Goal: Task Accomplishment & Management: Manage account settings

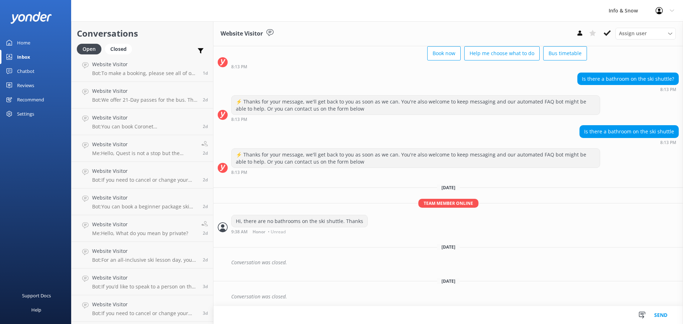
scroll to position [162, 0]
type textarea "..."
click at [148, 316] on p "Bot: Thanks for your response, we'll get back to you as soon as we can during o…" at bounding box center [144, 315] width 105 height 6
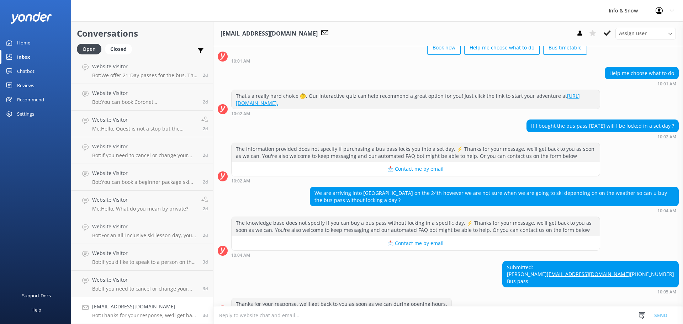
scroll to position [72, 0]
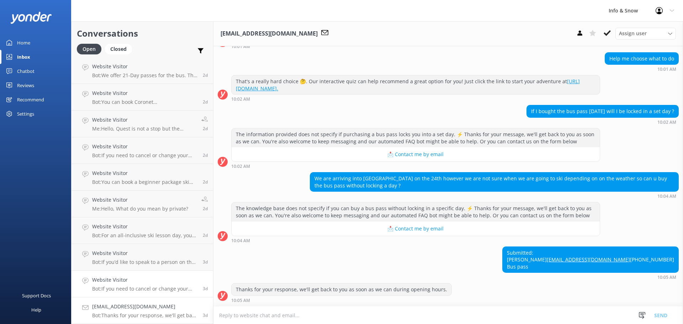
click at [159, 281] on h4 "Website Visitor" at bounding box center [144, 280] width 105 height 8
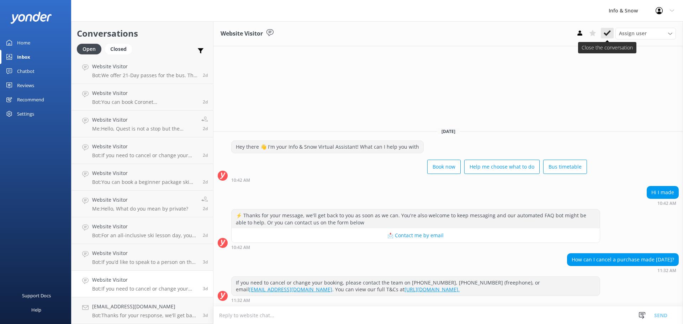
click at [607, 33] on icon at bounding box center [607, 33] width 7 height 7
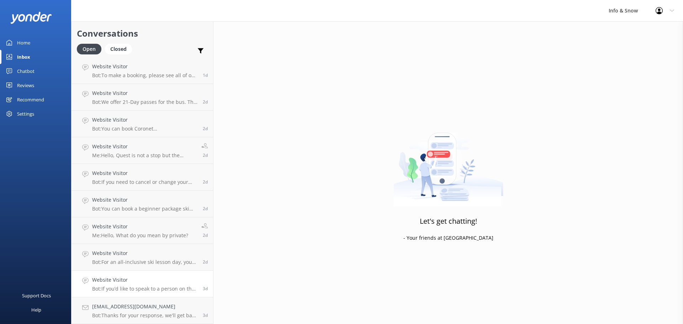
scroll to position [135, 0]
click at [132, 261] on p "Bot: For an all-inclusive ski lesson day, you can explore our snow packages tha…" at bounding box center [144, 262] width 105 height 6
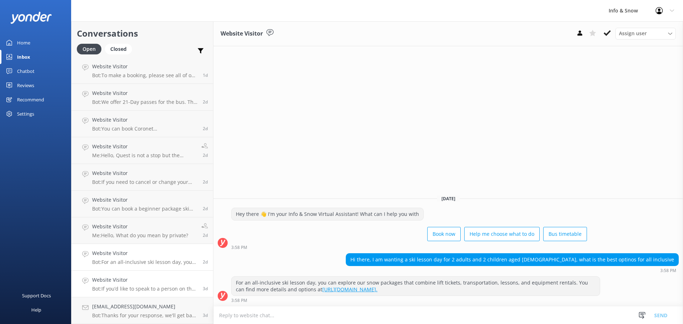
click at [121, 283] on h4 "Website Visitor" at bounding box center [144, 280] width 105 height 8
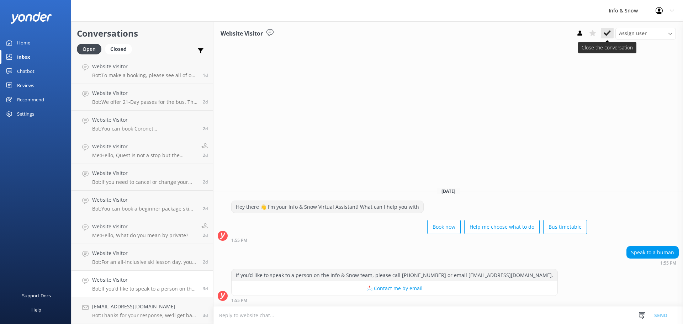
click at [611, 34] on icon at bounding box center [607, 33] width 7 height 7
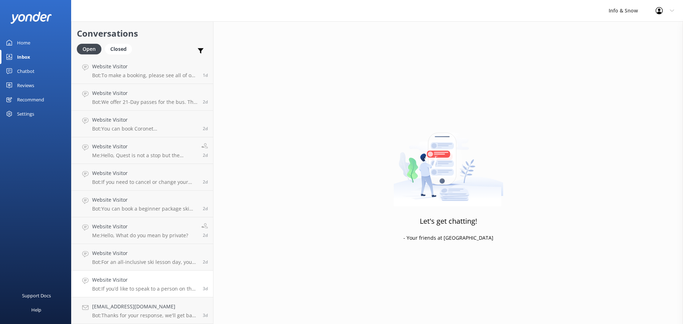
scroll to position [108, 0]
click at [120, 286] on p "Bot: For an all-inclusive ski lesson day, you can explore our snow packages tha…" at bounding box center [144, 289] width 105 height 6
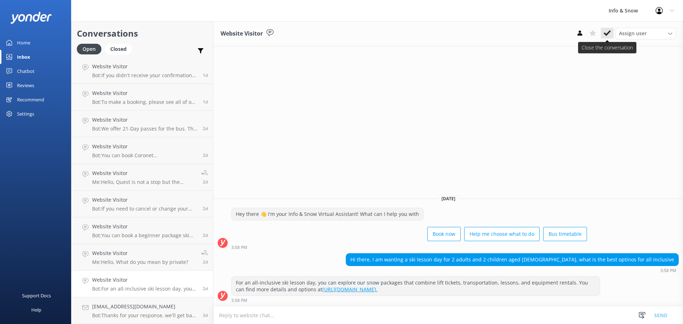
click at [605, 33] on use at bounding box center [607, 33] width 7 height 6
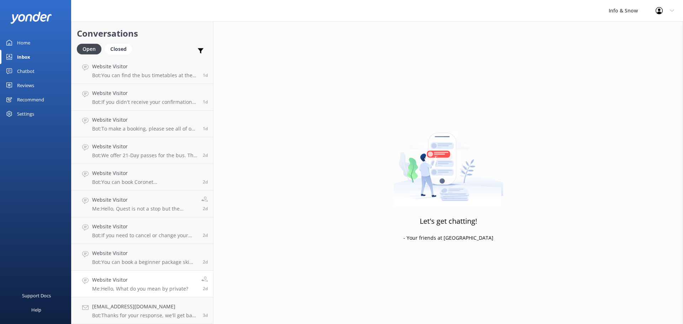
scroll to position [81, 0]
click at [132, 281] on h4 "Website Visitor" at bounding box center [140, 280] width 96 height 8
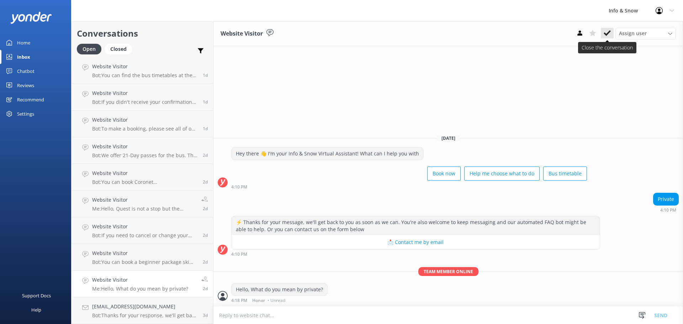
click at [604, 34] on icon at bounding box center [607, 33] width 7 height 7
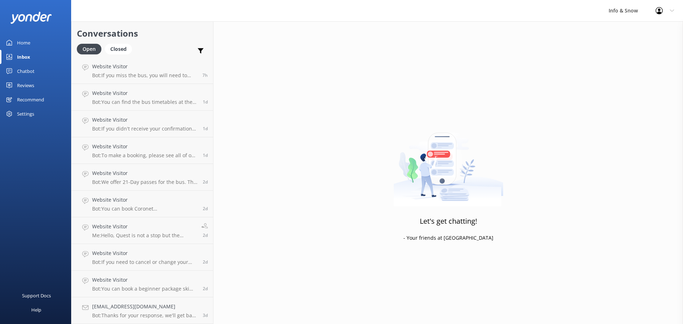
scroll to position [55, 0]
click at [124, 286] on p "Bot: You can book a beginner package ski lesson online. The beginner package in…" at bounding box center [144, 289] width 105 height 6
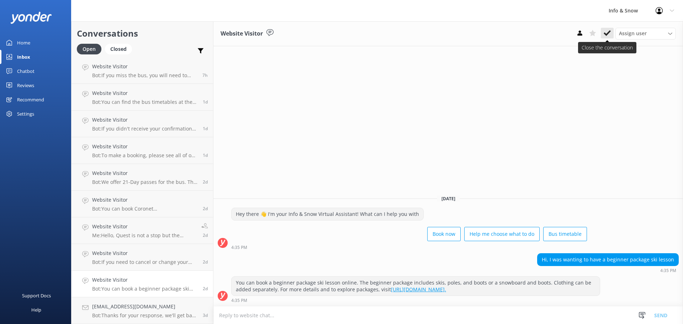
click at [607, 35] on use at bounding box center [607, 33] width 7 height 6
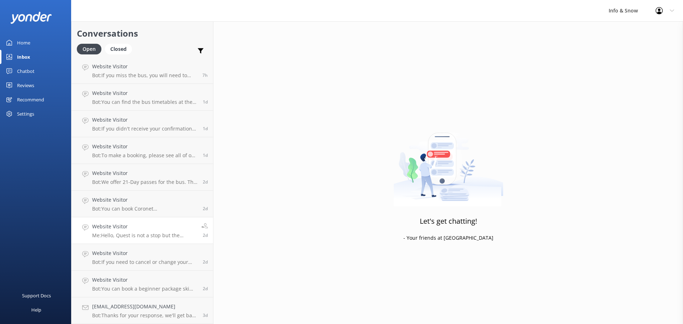
scroll to position [28, 0]
click at [116, 280] on h4 "Website Visitor" at bounding box center [144, 280] width 105 height 8
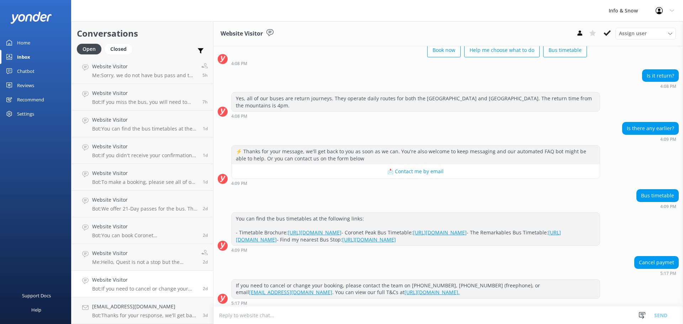
scroll to position [58, 0]
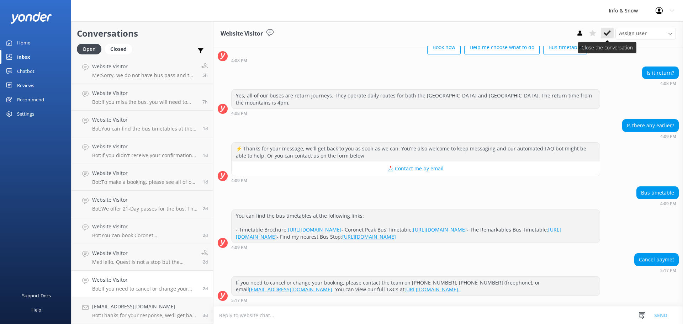
click at [607, 32] on icon at bounding box center [607, 33] width 7 height 7
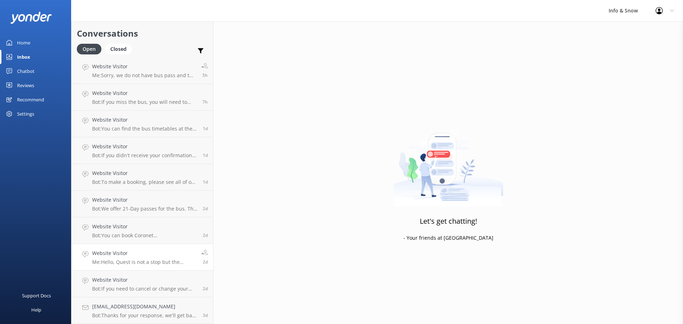
scroll to position [1, 0]
click at [132, 289] on p "Me: Hello, Quest is not a stop but the nearest stop is [STREET_ADDRESS] (Info&S…" at bounding box center [144, 289] width 104 height 6
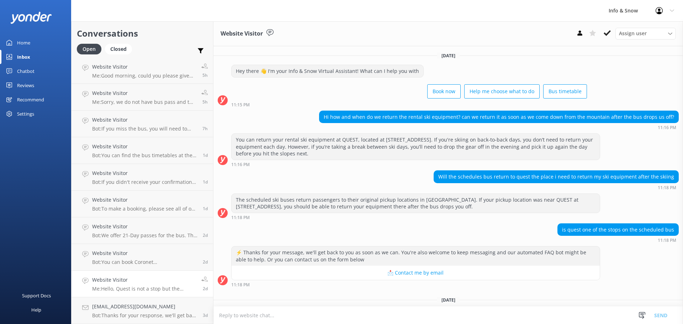
scroll to position [44, 0]
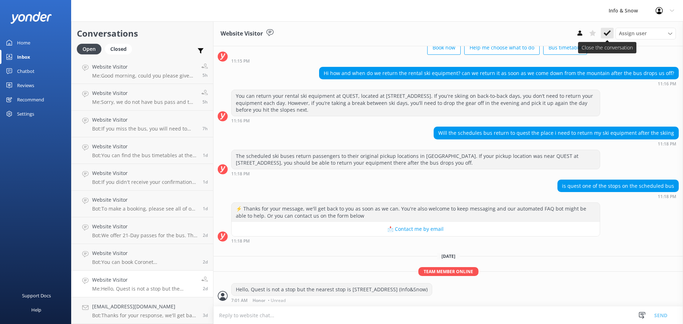
click at [608, 32] on use at bounding box center [607, 33] width 7 height 6
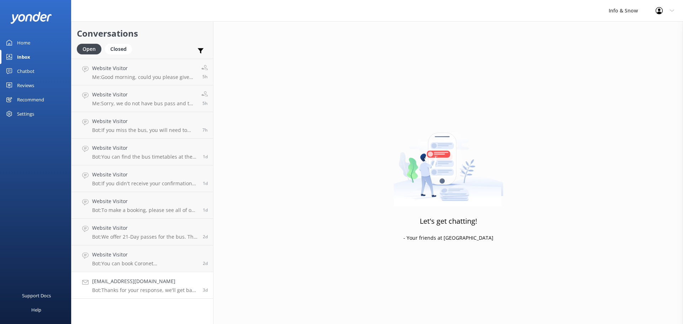
click at [134, 288] on p "Bot: Thanks for your response, we'll get back to you as soon as we can during o…" at bounding box center [144, 290] width 105 height 6
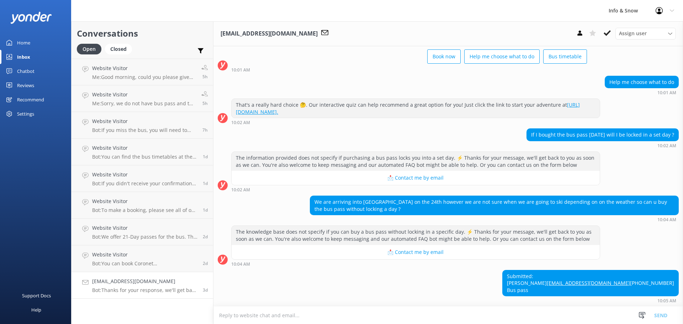
scroll to position [72, 0]
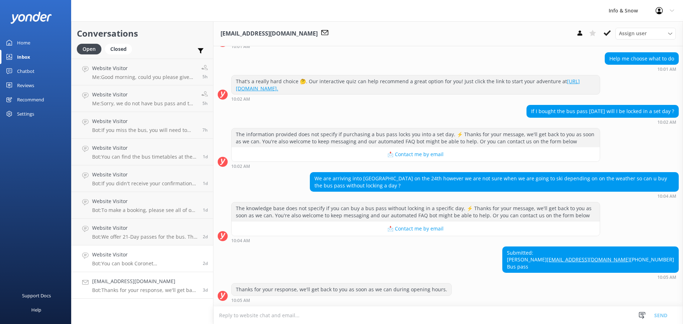
click at [135, 267] on p "Bot: You can book Coronet Peak/Remarkables, Lift & Transport packages online at…" at bounding box center [144, 263] width 105 height 6
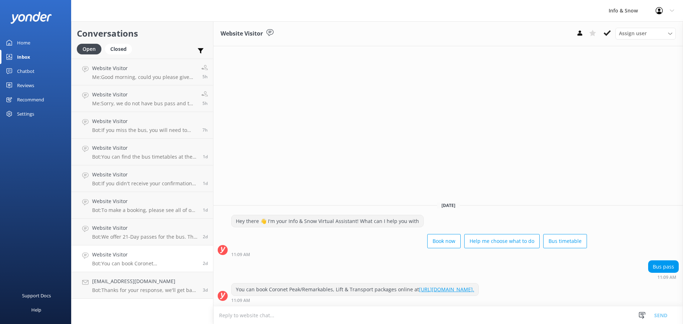
click at [605, 32] on icon at bounding box center [607, 33] width 7 height 7
click at [140, 72] on h4 "Website Visitor" at bounding box center [144, 68] width 104 height 8
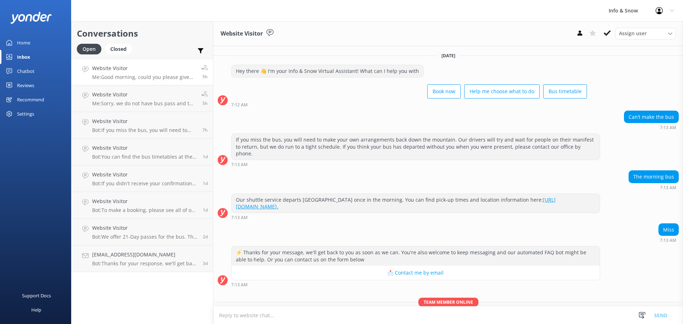
scroll to position [23, 0]
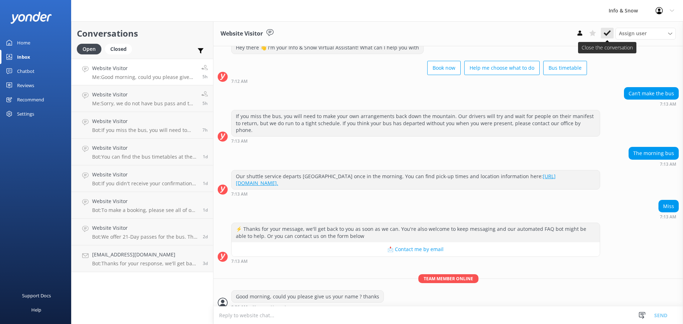
click at [607, 32] on icon at bounding box center [607, 33] width 7 height 7
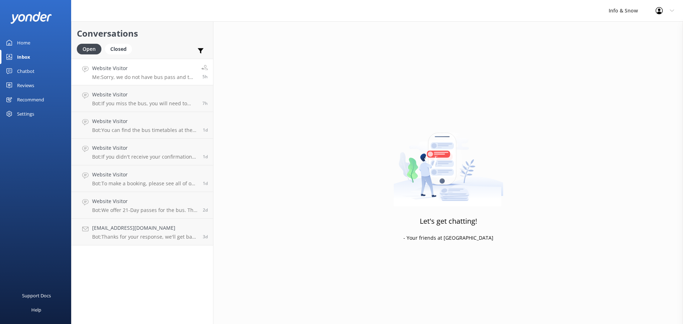
click at [154, 71] on h4 "Website Visitor" at bounding box center [144, 68] width 104 height 8
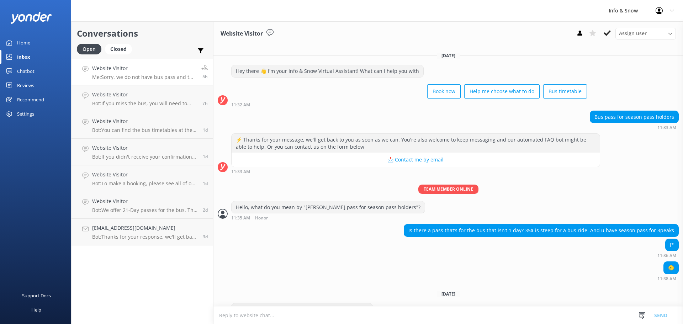
scroll to position [20, 0]
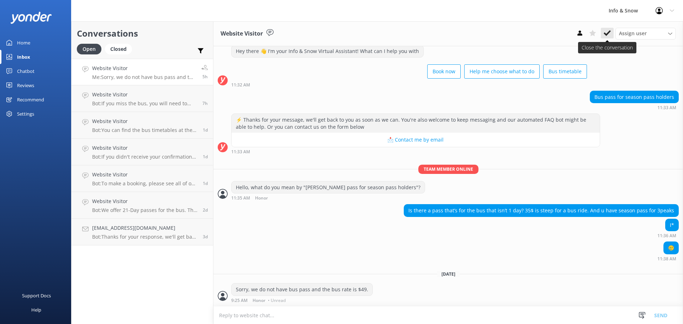
click at [605, 30] on icon at bounding box center [607, 33] width 7 height 7
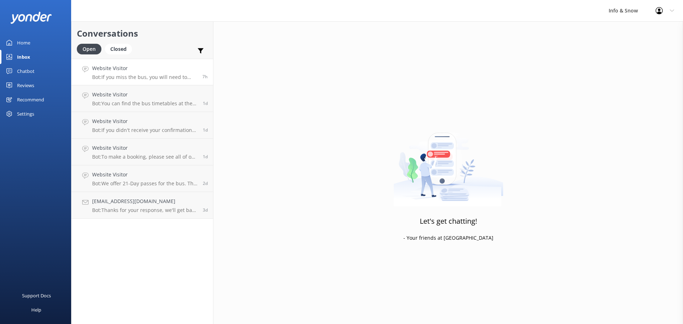
click at [161, 61] on link "Website Visitor Bot: If you miss the bus, you will need to make your own arrang…" at bounding box center [143, 72] width 142 height 27
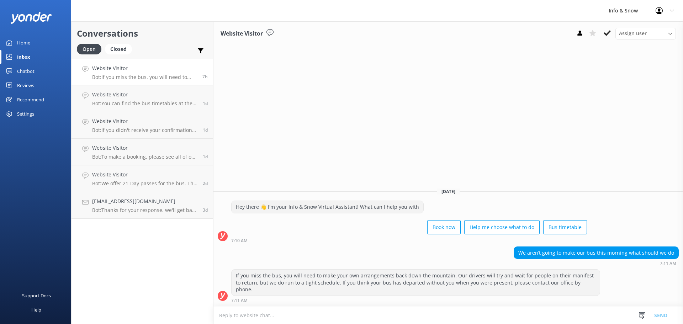
click at [160, 71] on h4 "Website Visitor" at bounding box center [144, 68] width 105 height 8
click at [609, 33] on use at bounding box center [607, 33] width 7 height 6
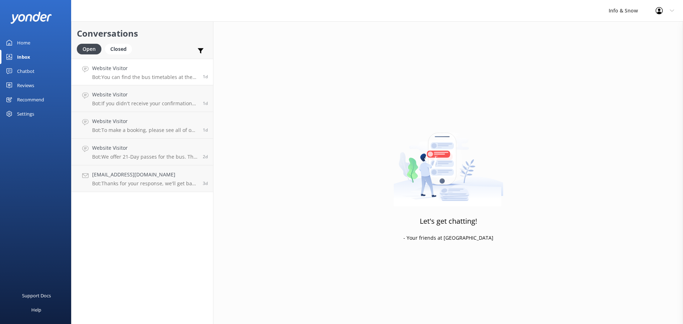
click at [144, 72] on h4 "Website Visitor" at bounding box center [144, 68] width 105 height 8
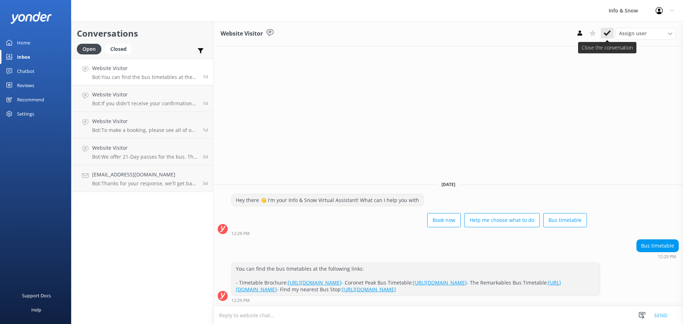
click at [607, 36] on icon at bounding box center [607, 33] width 7 height 7
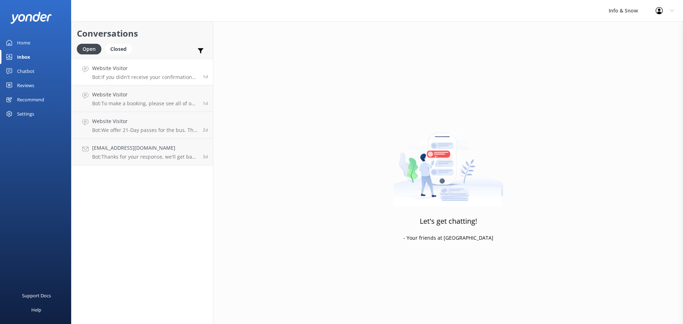
click at [141, 71] on h4 "Website Visitor" at bounding box center [144, 68] width 105 height 8
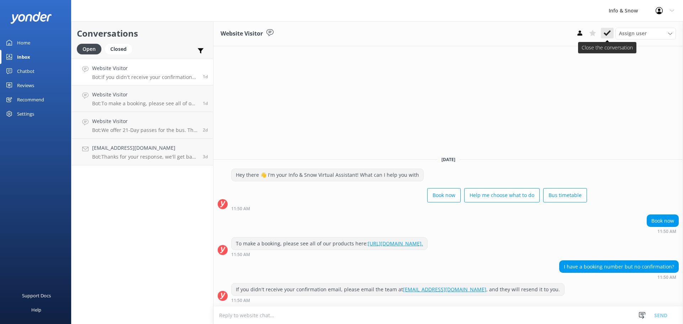
click at [607, 33] on icon at bounding box center [607, 33] width 7 height 7
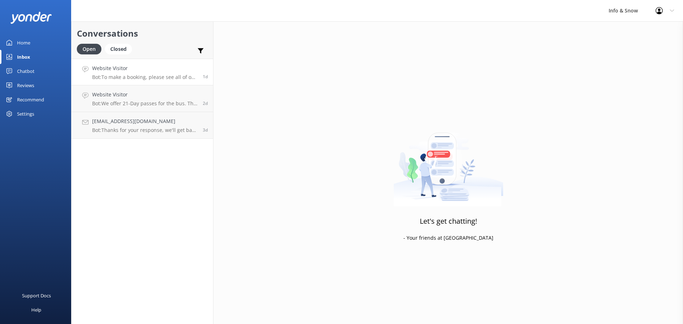
click at [145, 76] on p "Bot: To make a booking, please see all of our products here: [URL][DOMAIN_NAME]." at bounding box center [144, 77] width 105 height 6
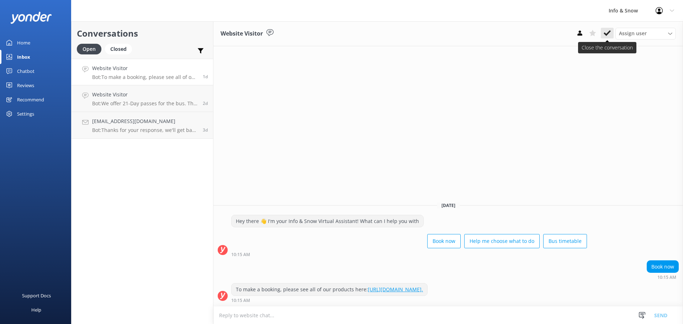
click at [607, 36] on icon at bounding box center [607, 33] width 7 height 7
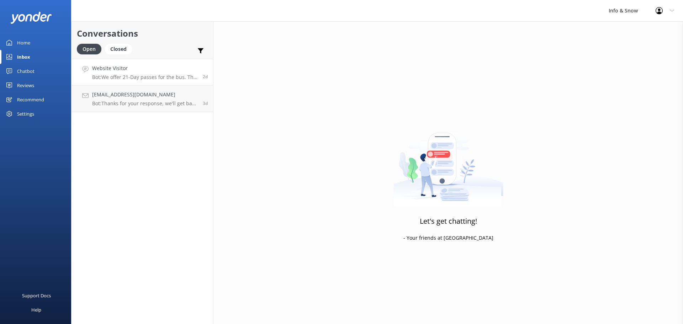
click at [158, 80] on p "Bot: We offer 21-Day passes for the bus. The price is $819.00 NZD." at bounding box center [144, 77] width 105 height 6
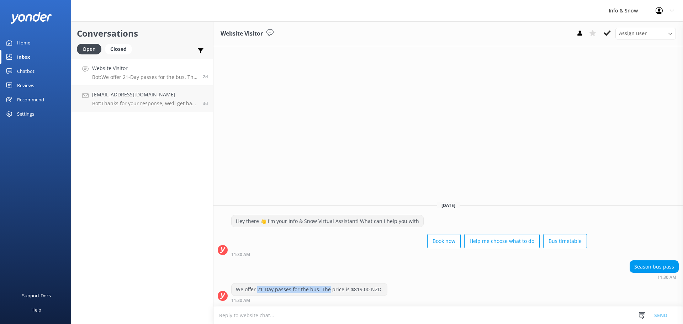
drag, startPoint x: 258, startPoint y: 290, endPoint x: 327, endPoint y: 286, distance: 69.2
click at [327, 286] on div "We offer 21-Day passes for the bus. The price is $819.00 NZD." at bounding box center [309, 290] width 155 height 12
click at [315, 269] on div "Season bus pass 11:30 AM" at bounding box center [448, 270] width 470 height 20
click at [608, 32] on use at bounding box center [607, 33] width 7 height 6
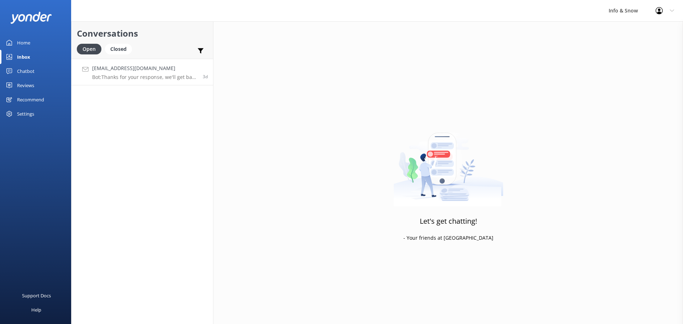
click at [168, 78] on p "Bot: Thanks for your response, we'll get back to you as soon as we can during o…" at bounding box center [144, 77] width 105 height 6
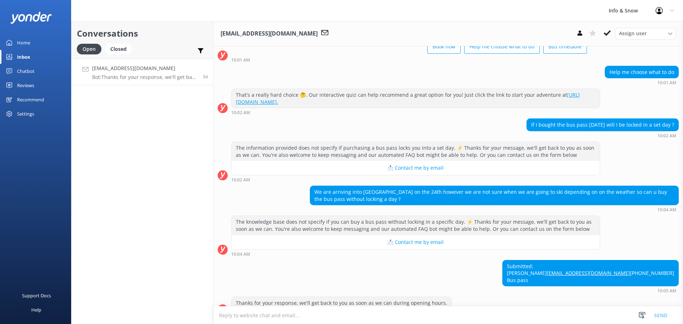
scroll to position [72, 0]
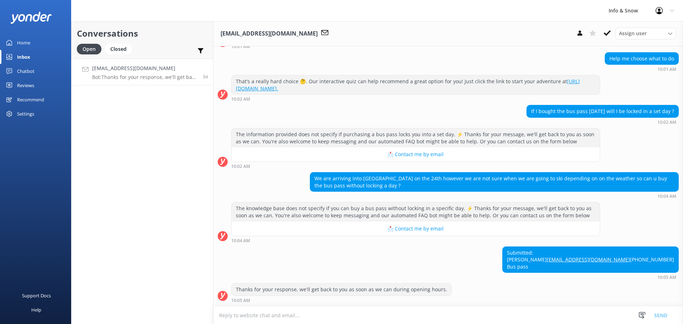
click at [394, 173] on div "We are arriving into [GEOGRAPHIC_DATA] on the 24th however we are not sure when…" at bounding box center [494, 182] width 368 height 19
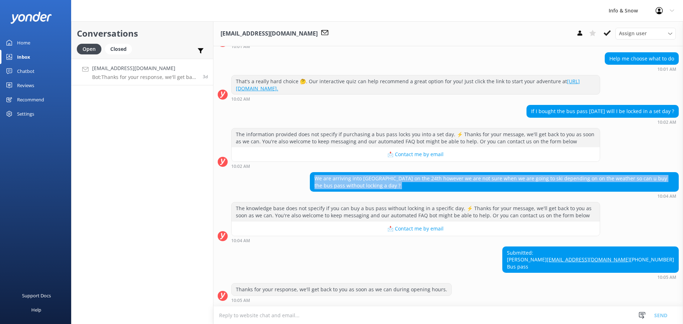
click at [394, 173] on div "We are arriving into [GEOGRAPHIC_DATA] on the 24th however we are not sure when…" at bounding box center [494, 182] width 368 height 19
copy div "We are arriving into [GEOGRAPHIC_DATA] on the 24th however we are not sure when…"
click at [604, 32] on icon at bounding box center [607, 33] width 7 height 7
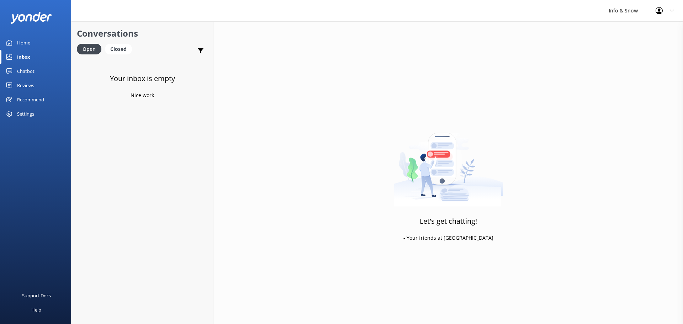
click at [13, 43] on link "Home" at bounding box center [35, 43] width 71 height 14
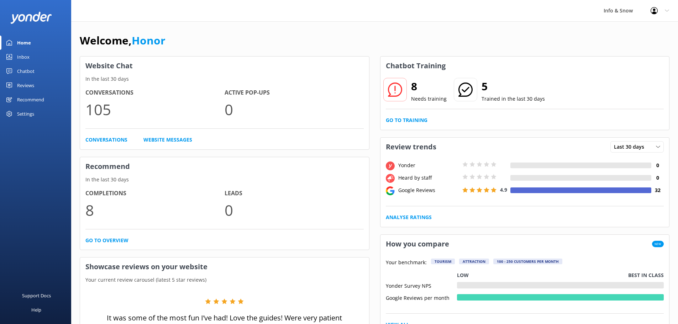
click at [428, 117] on div "Go to Training" at bounding box center [525, 120] width 278 height 8
click at [420, 118] on link "Go to Training" at bounding box center [407, 120] width 42 height 8
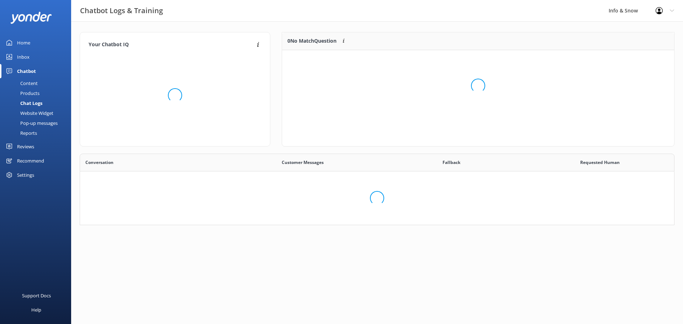
scroll to position [244, 584]
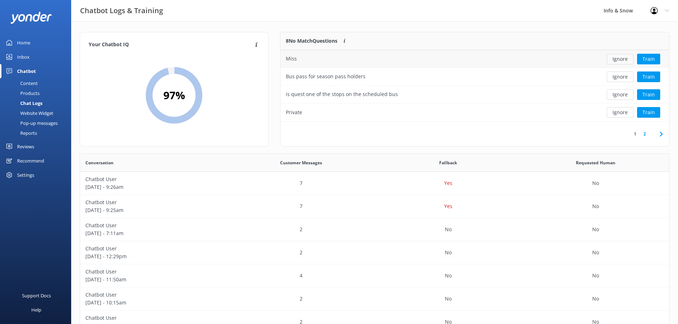
click at [623, 59] on button "Ignore" at bounding box center [620, 59] width 27 height 11
click at [621, 75] on button "Ignore" at bounding box center [620, 77] width 27 height 11
click at [615, 90] on button "Ignore" at bounding box center [620, 94] width 27 height 11
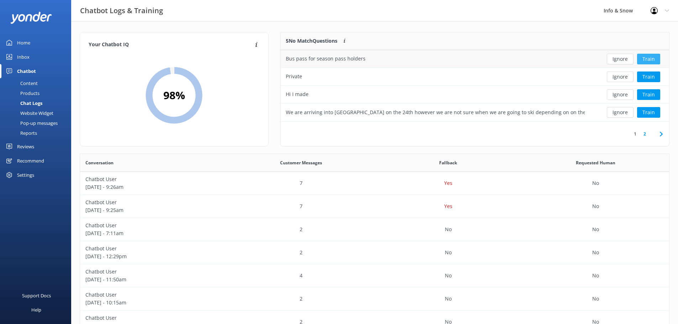
click at [644, 59] on button "Train" at bounding box center [648, 59] width 23 height 11
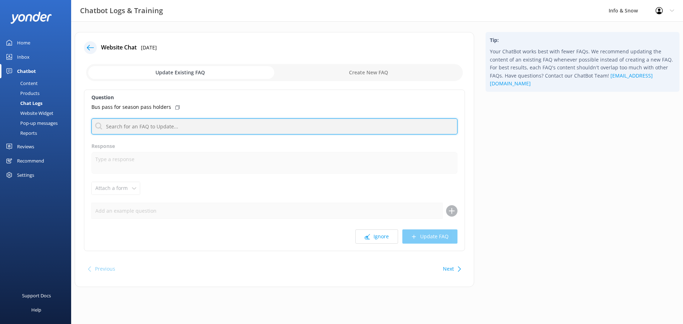
click at [210, 125] on input "text" at bounding box center [274, 126] width 366 height 16
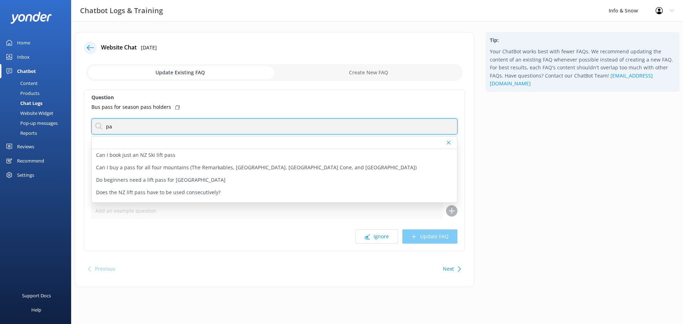
type input "p"
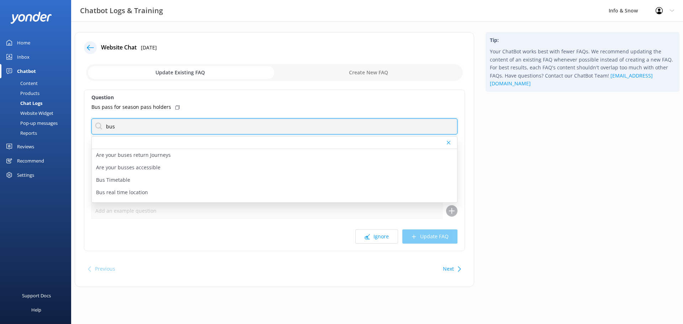
drag, startPoint x: 139, startPoint y: 127, endPoint x: 106, endPoint y: 127, distance: 32.7
click at [106, 127] on input "bus" at bounding box center [274, 126] width 366 height 16
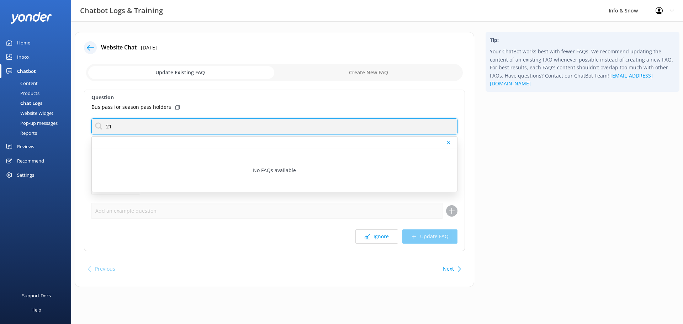
type input "2"
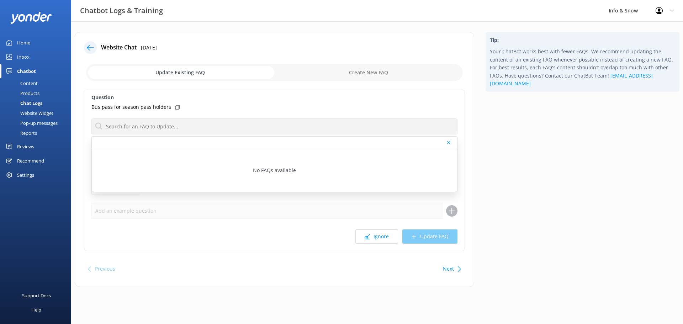
click at [288, 109] on div "Bus pass for season pass holders" at bounding box center [274, 107] width 366 height 8
click at [530, 183] on div "Tip: Your ChatBot works best with fewer FAQs. We recommend updating the content…" at bounding box center [582, 163] width 205 height 262
click at [449, 142] on use at bounding box center [449, 143] width 4 height 4
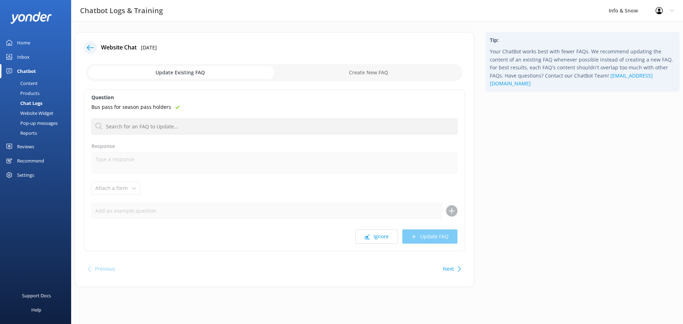
click at [449, 269] on button "Next" at bounding box center [448, 269] width 11 height 14
click at [454, 267] on div "Next" at bounding box center [451, 269] width 22 height 14
click at [380, 237] on button "Ignore" at bounding box center [376, 237] width 43 height 14
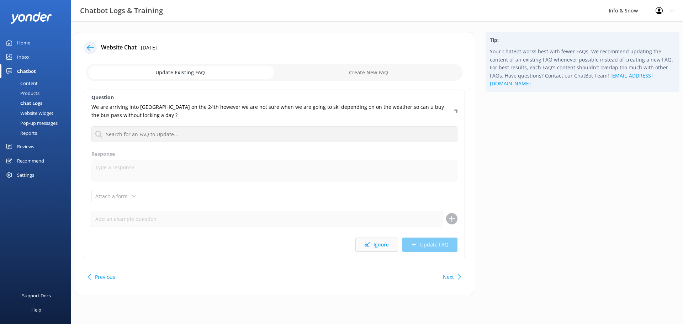
click at [394, 242] on button "Ignore" at bounding box center [376, 245] width 43 height 14
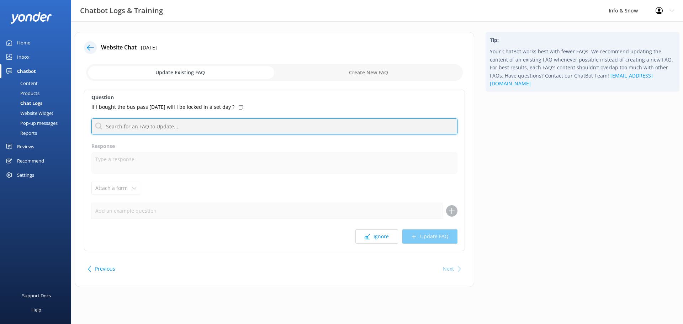
click at [171, 128] on input "text" at bounding box center [274, 126] width 366 height 16
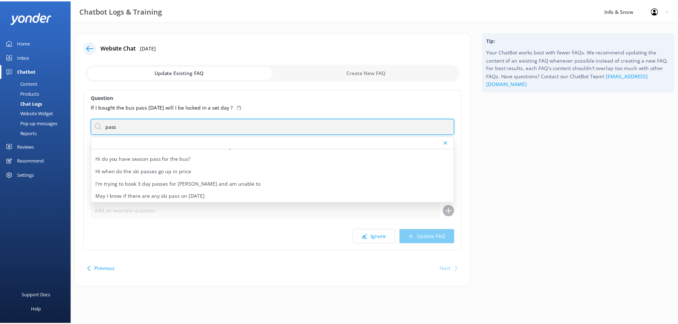
scroll to position [71, 0]
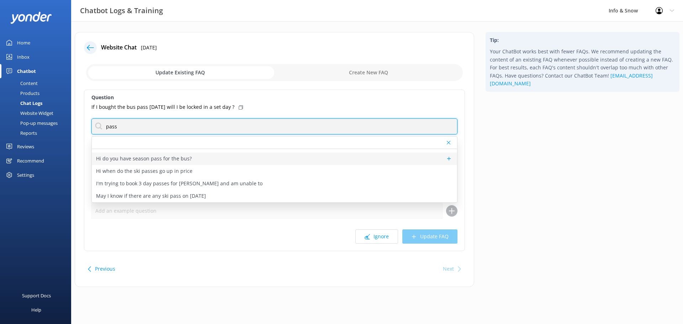
type input "pass"
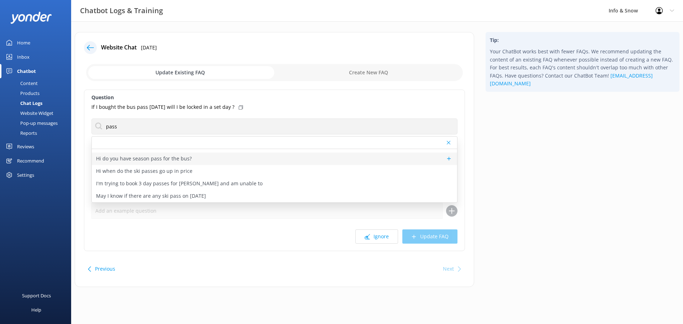
click at [325, 158] on div "Hi do you have season pass for the bus?" at bounding box center [274, 159] width 365 height 12
type textarea "We offer 21-Day passes. The price is $819.00 NZD."
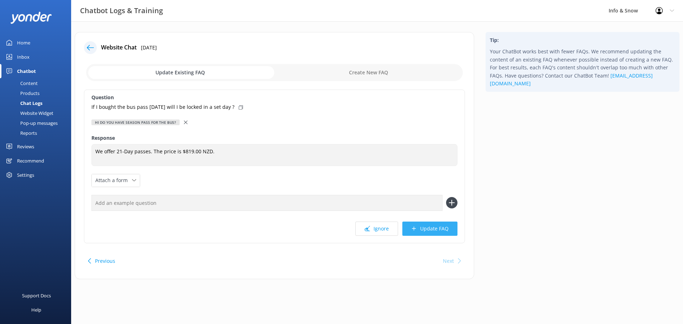
click at [429, 230] on button "Update FAQ" at bounding box center [429, 229] width 55 height 14
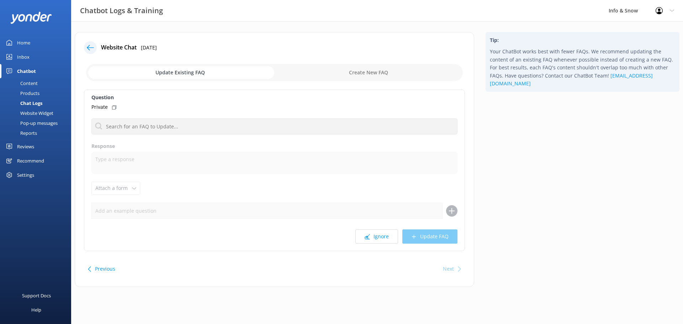
click at [453, 268] on div "Next" at bounding box center [448, 269] width 11 height 14
click at [23, 44] on div "Home" at bounding box center [23, 43] width 13 height 14
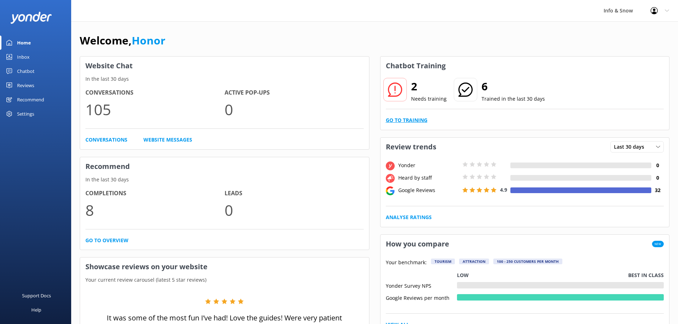
click at [415, 120] on link "Go to Training" at bounding box center [407, 120] width 42 height 8
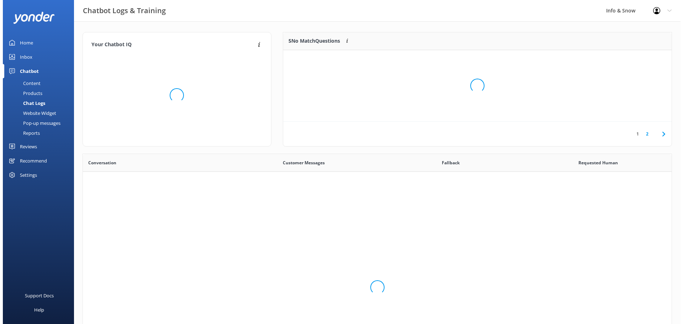
scroll to position [244, 584]
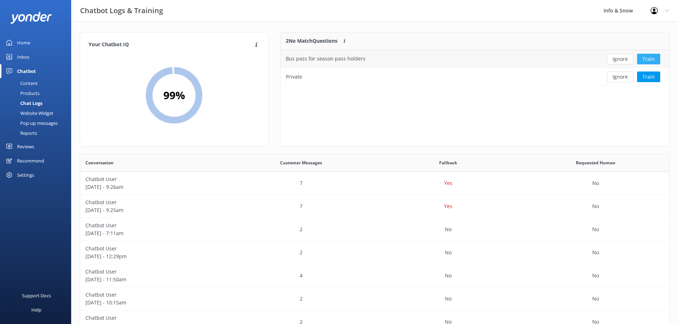
click at [654, 60] on button "Train" at bounding box center [648, 59] width 23 height 11
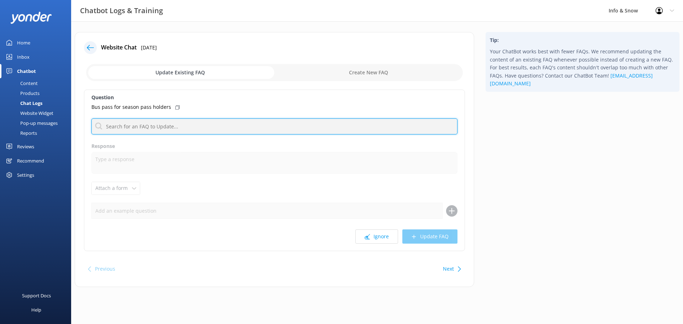
click at [175, 126] on input "text" at bounding box center [274, 126] width 366 height 16
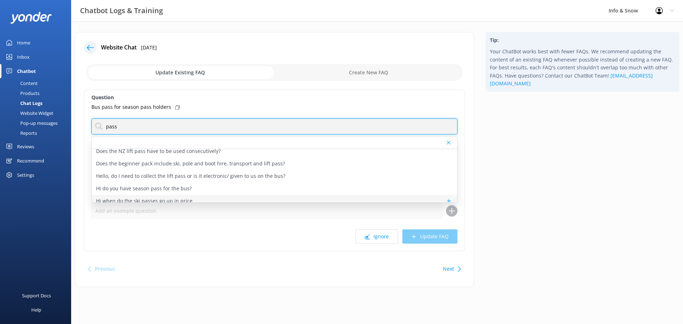
scroll to position [71, 0]
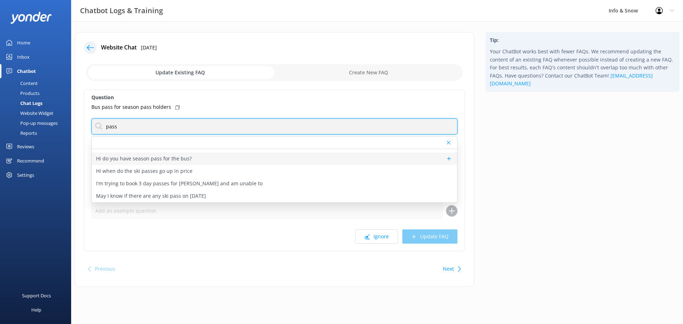
type input "pass"
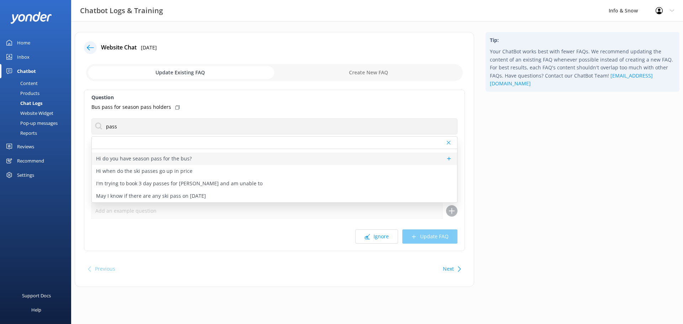
click at [256, 158] on div "Hi do you have season pass for the bus?" at bounding box center [274, 159] width 365 height 12
type textarea "We offer 21-Day passes. The price is $819.00 NZD."
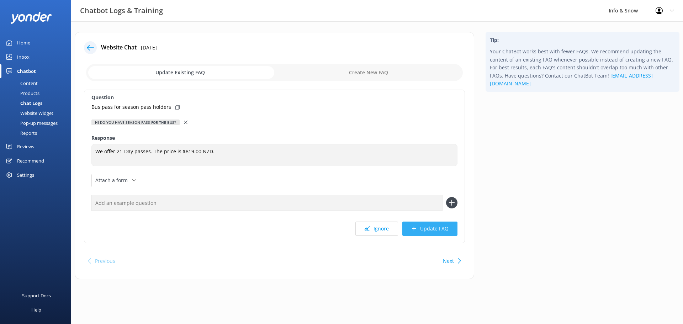
click at [444, 231] on button "Update FAQ" at bounding box center [429, 229] width 55 height 14
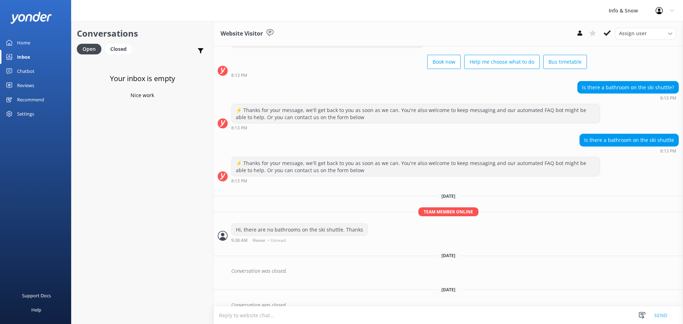
scroll to position [38, 0]
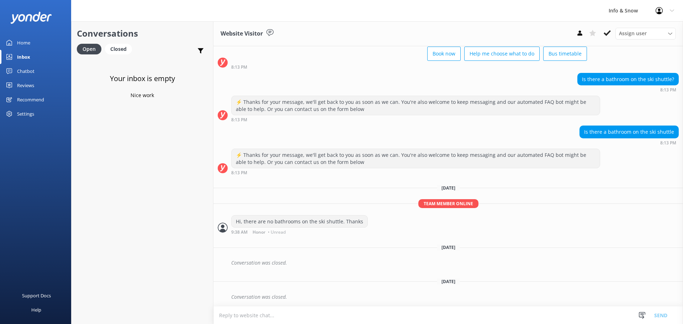
click at [21, 44] on div "Home" at bounding box center [23, 43] width 13 height 14
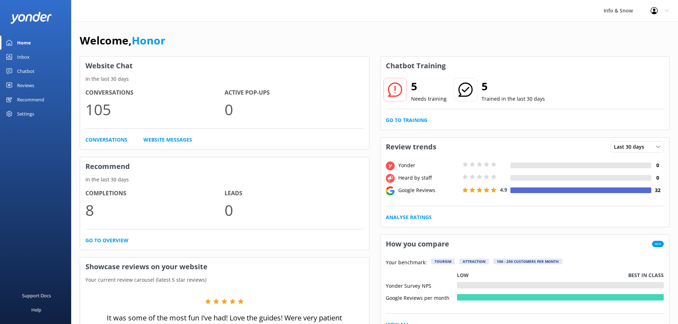
click at [28, 69] on div "Chatbot" at bounding box center [25, 71] width 17 height 14
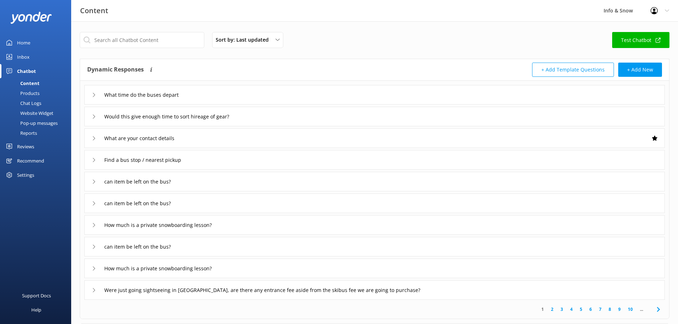
click at [26, 55] on div "Inbox" at bounding box center [23, 57] width 12 height 14
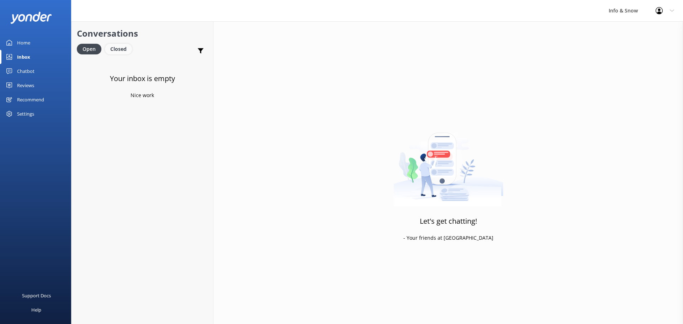
click at [120, 51] on div "Closed" at bounding box center [118, 49] width 27 height 11
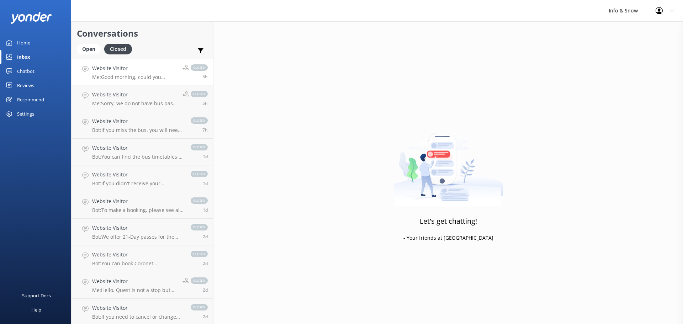
click at [143, 74] on p "Me: Good morning, could you please give us your name ? thanks" at bounding box center [134, 77] width 85 height 6
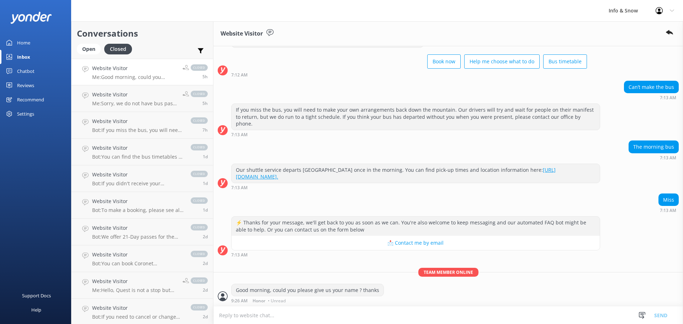
scroll to position [39, 0]
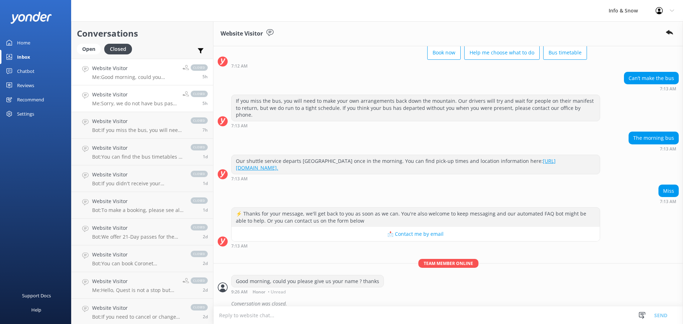
click at [142, 101] on p "Me: Sorry, we do not have bus pass and the bus rate is $49." at bounding box center [134, 103] width 85 height 6
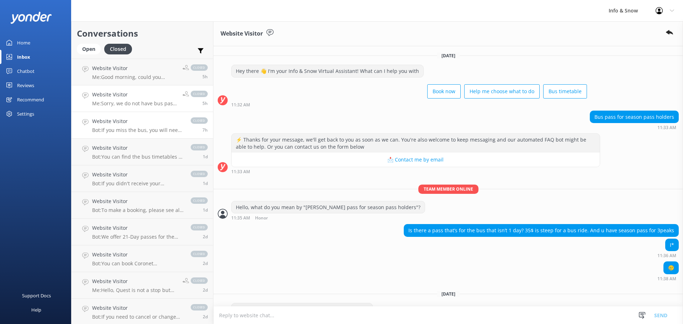
scroll to position [35, 0]
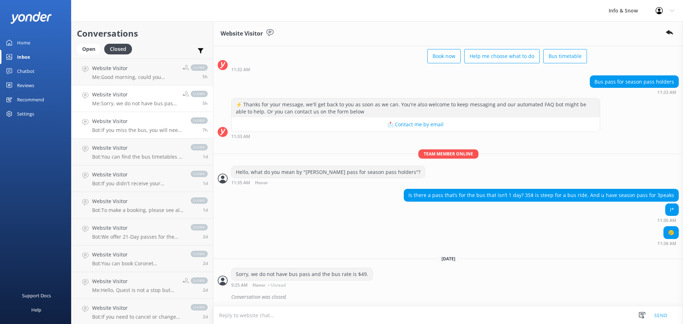
click at [137, 126] on div "Website Visitor Bot: If you miss the bus, you will need to make your own arrang…" at bounding box center [137, 125] width 91 height 16
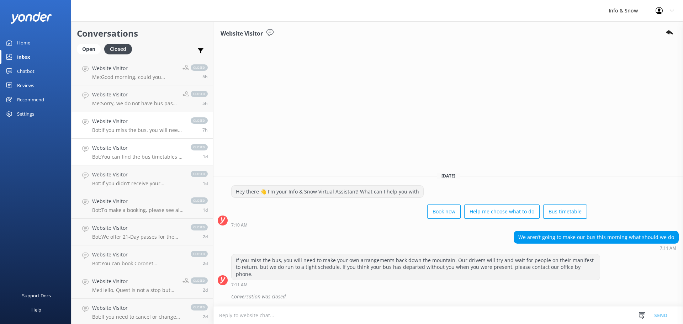
click at [126, 148] on h4 "Website Visitor" at bounding box center [137, 148] width 91 height 8
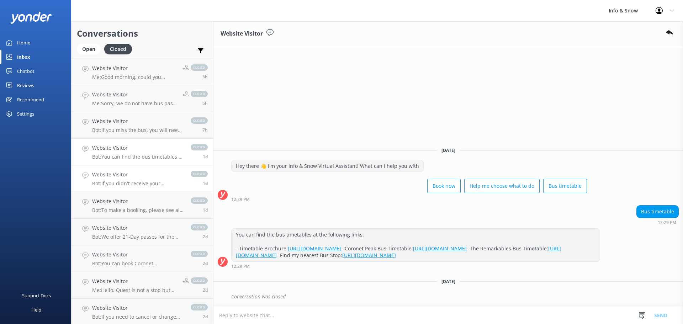
click at [127, 187] on link "Website Visitor Bot: If you didn't receive your confirmation email, please emai…" at bounding box center [143, 178] width 142 height 27
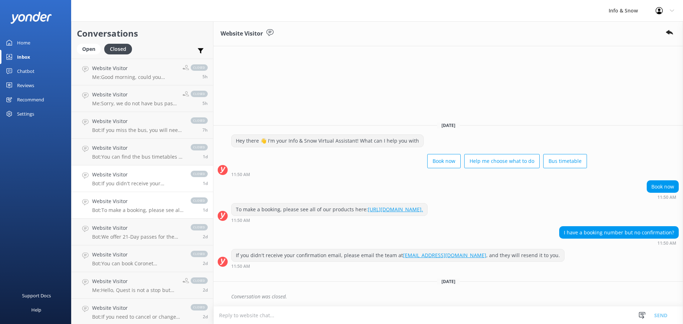
click at [121, 206] on div "Website Visitor Bot: To make a booking, please see all of our products here: ht…" at bounding box center [137, 205] width 91 height 16
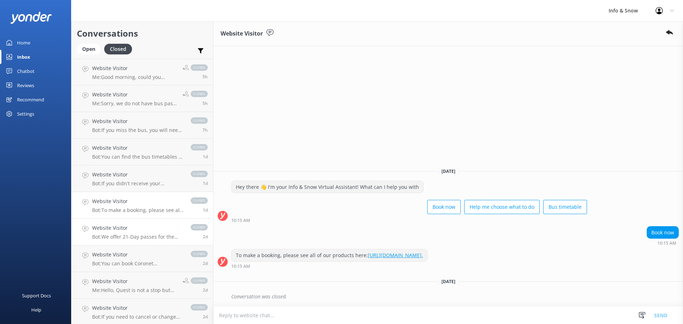
click at [122, 225] on h4 "Website Visitor" at bounding box center [137, 228] width 91 height 8
